Goal: Information Seeking & Learning: Learn about a topic

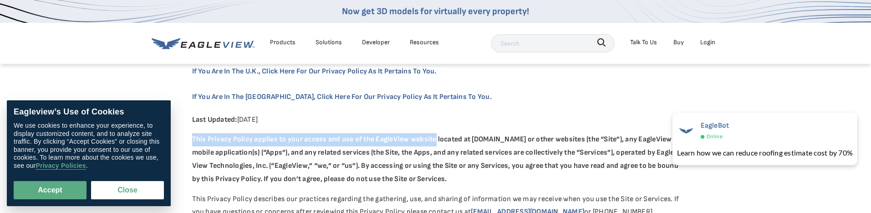
drag, startPoint x: 192, startPoint y: 138, endPoint x: 436, endPoint y: 143, distance: 243.8
click at [436, 143] on strong "This Privacy Policy applies to your access and use of the EagleView website loc…" at bounding box center [435, 159] width 487 height 48
copy strong "This Privacy Policy applies to your access and use of the EagleView website"
